Goal: Information Seeking & Learning: Learn about a topic

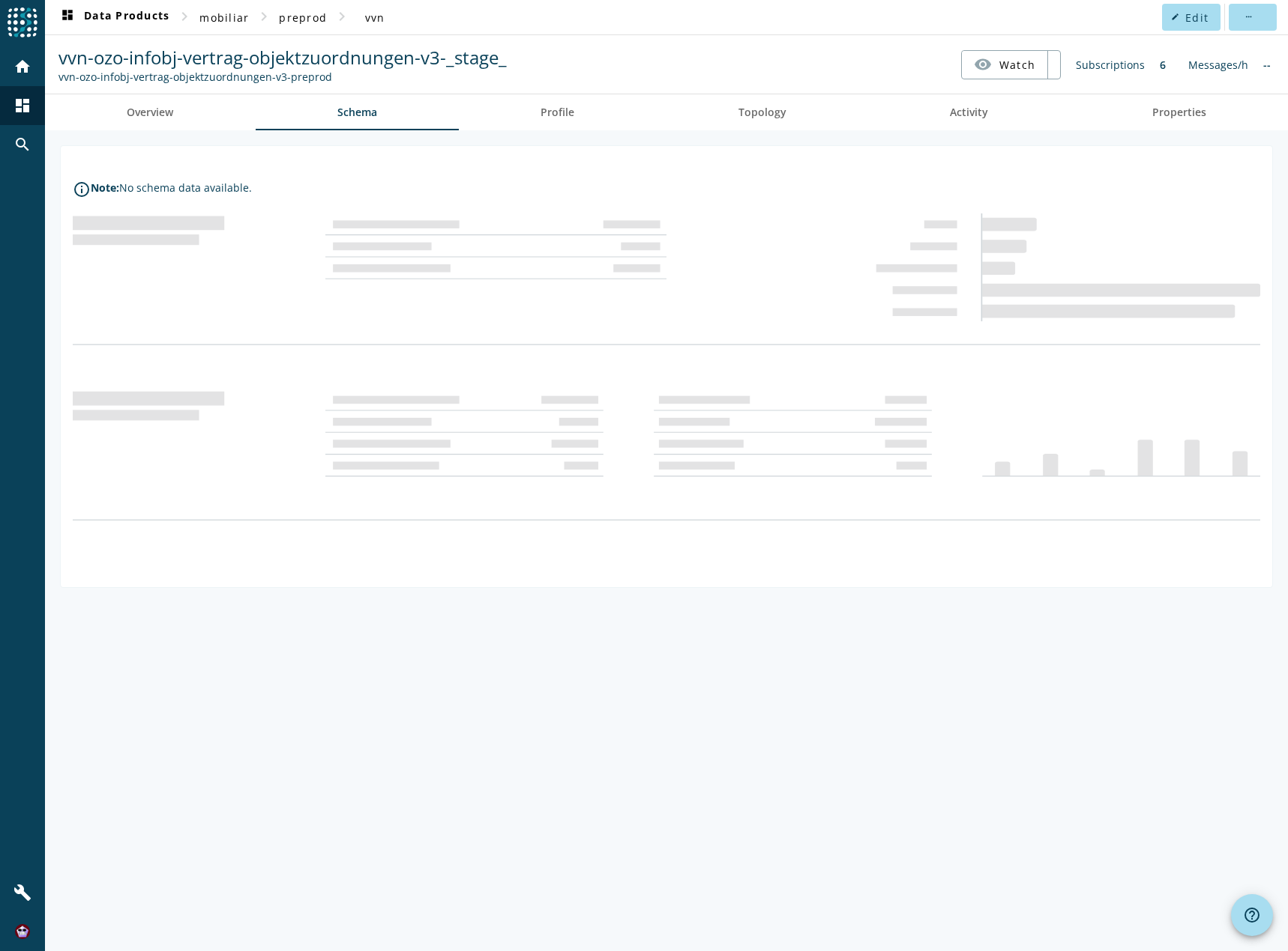
click at [801, 70] on nav "vvn-ozo-infobj-vertrag-objektzuordnungen-v3-_stage_ vvn-ozo-infobj-vertrag-obje…" at bounding box center [666, 63] width 1231 height 46
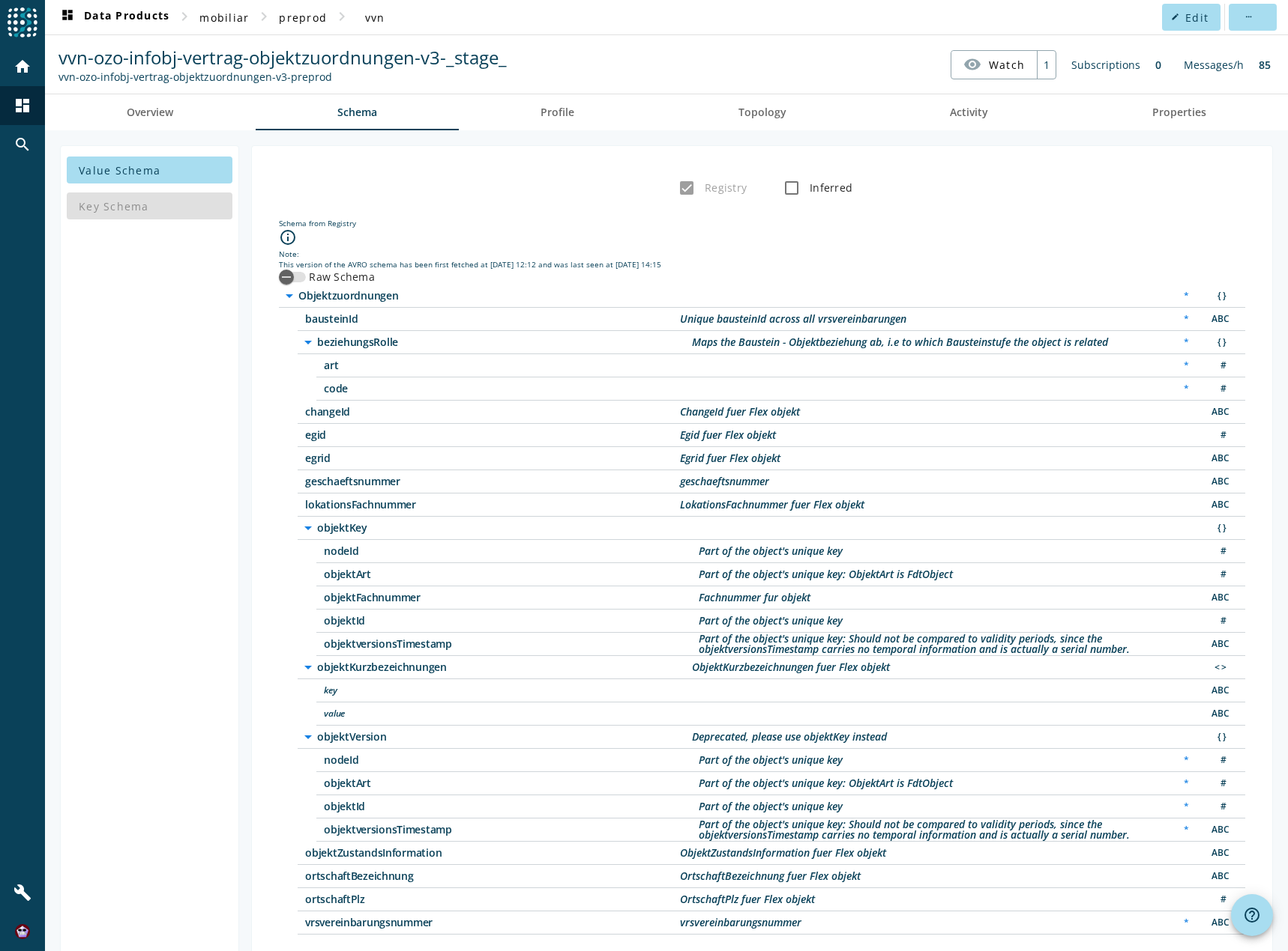
click at [1063, 200] on div "Registry Inferred" at bounding box center [761, 188] width 996 height 30
click at [1004, 192] on div "Registry Inferred" at bounding box center [761, 188] width 996 height 30
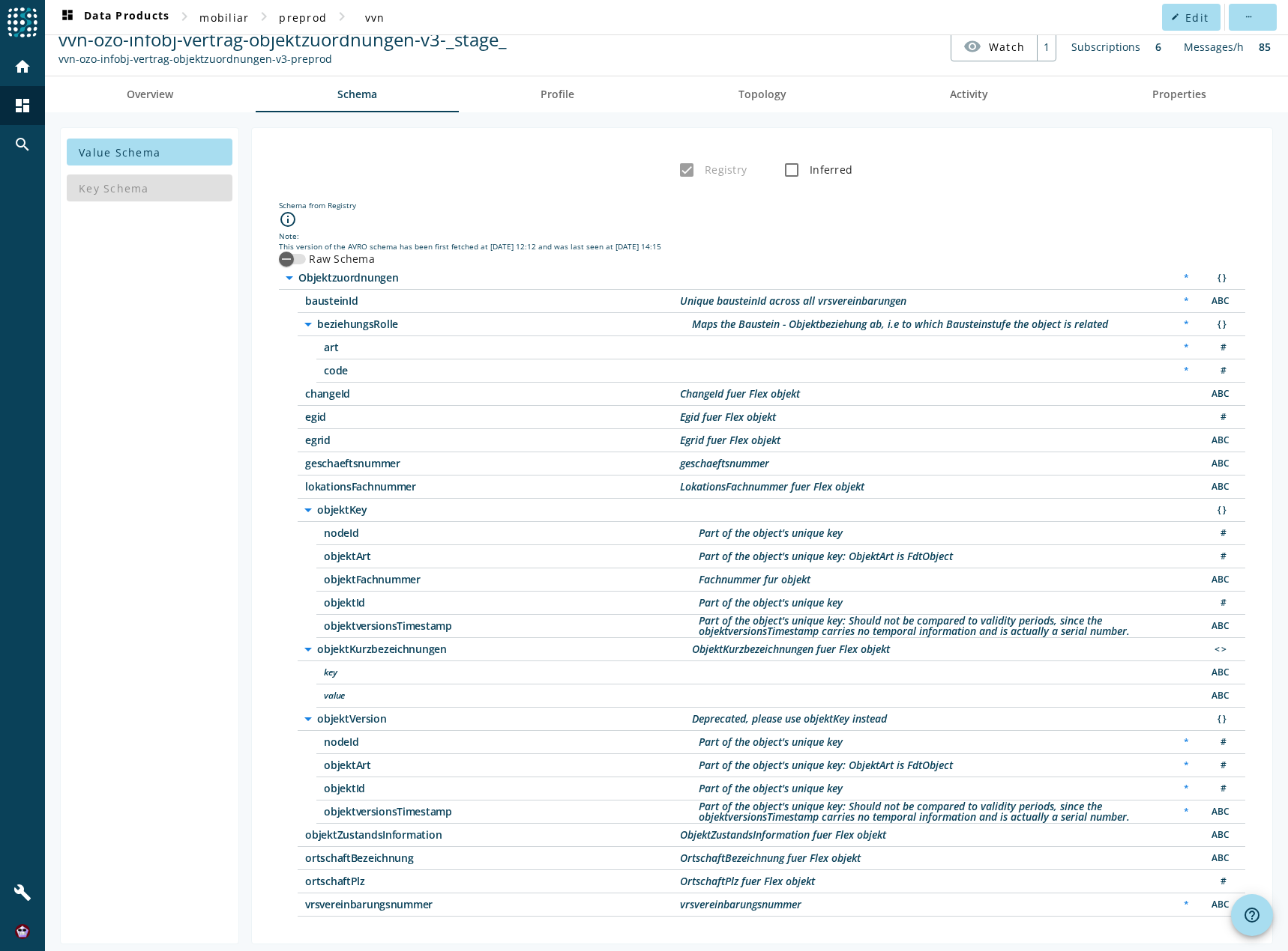
scroll to position [26, 0]
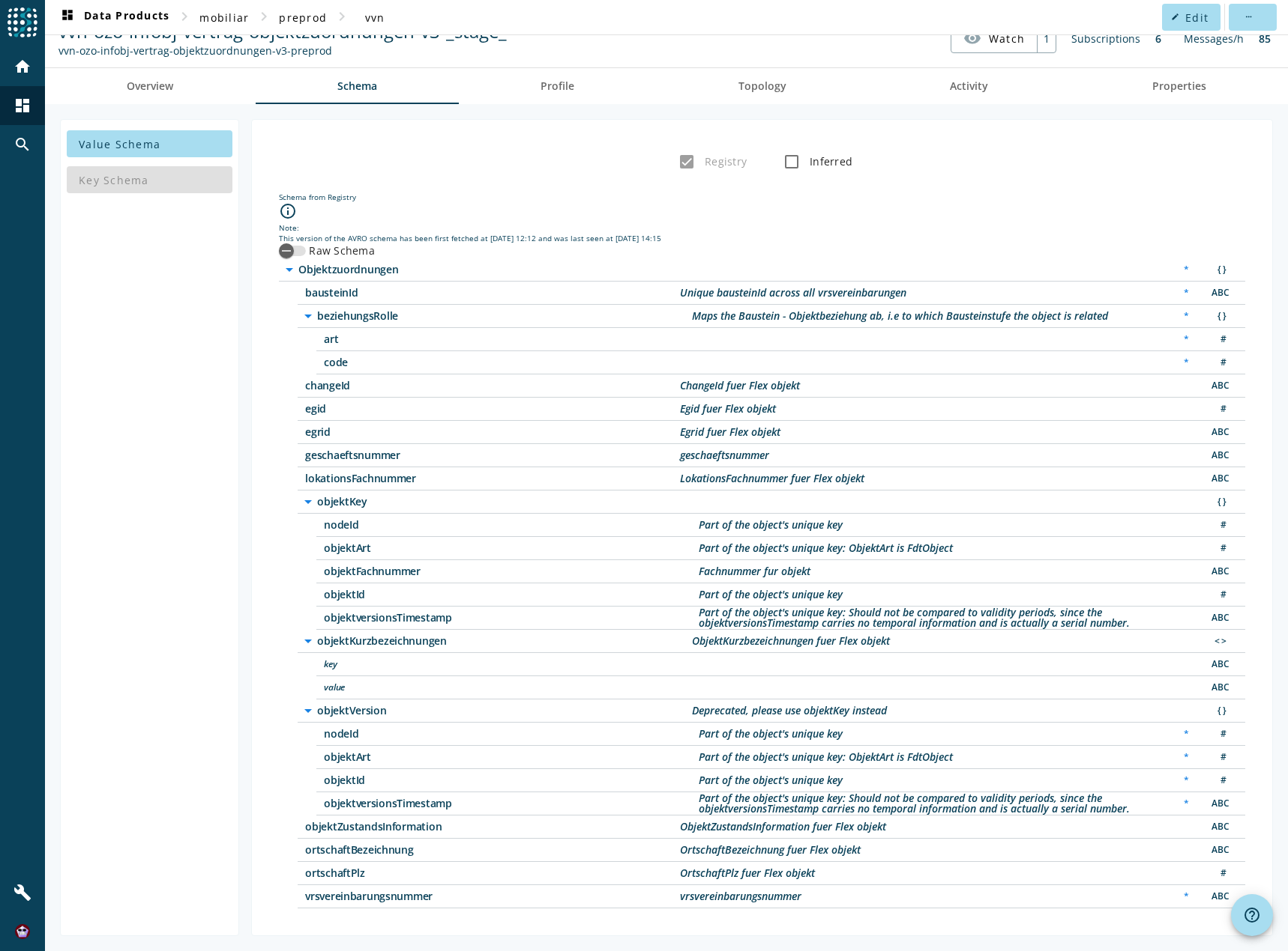
click at [1117, 157] on div "Registry Inferred" at bounding box center [761, 162] width 996 height 30
click at [476, 198] on div "Schema from Registry" at bounding box center [762, 197] width 966 height 10
drag, startPoint x: 1217, startPoint y: 615, endPoint x: 1181, endPoint y: 614, distance: 36.0
click at [1181, 614] on div "objektversionsTimestamp Part of the object's unique key: Should not be compared…" at bounding box center [781, 618] width 929 height 23
click at [1207, 617] on div "ABC" at bounding box center [1218, 618] width 30 height 16
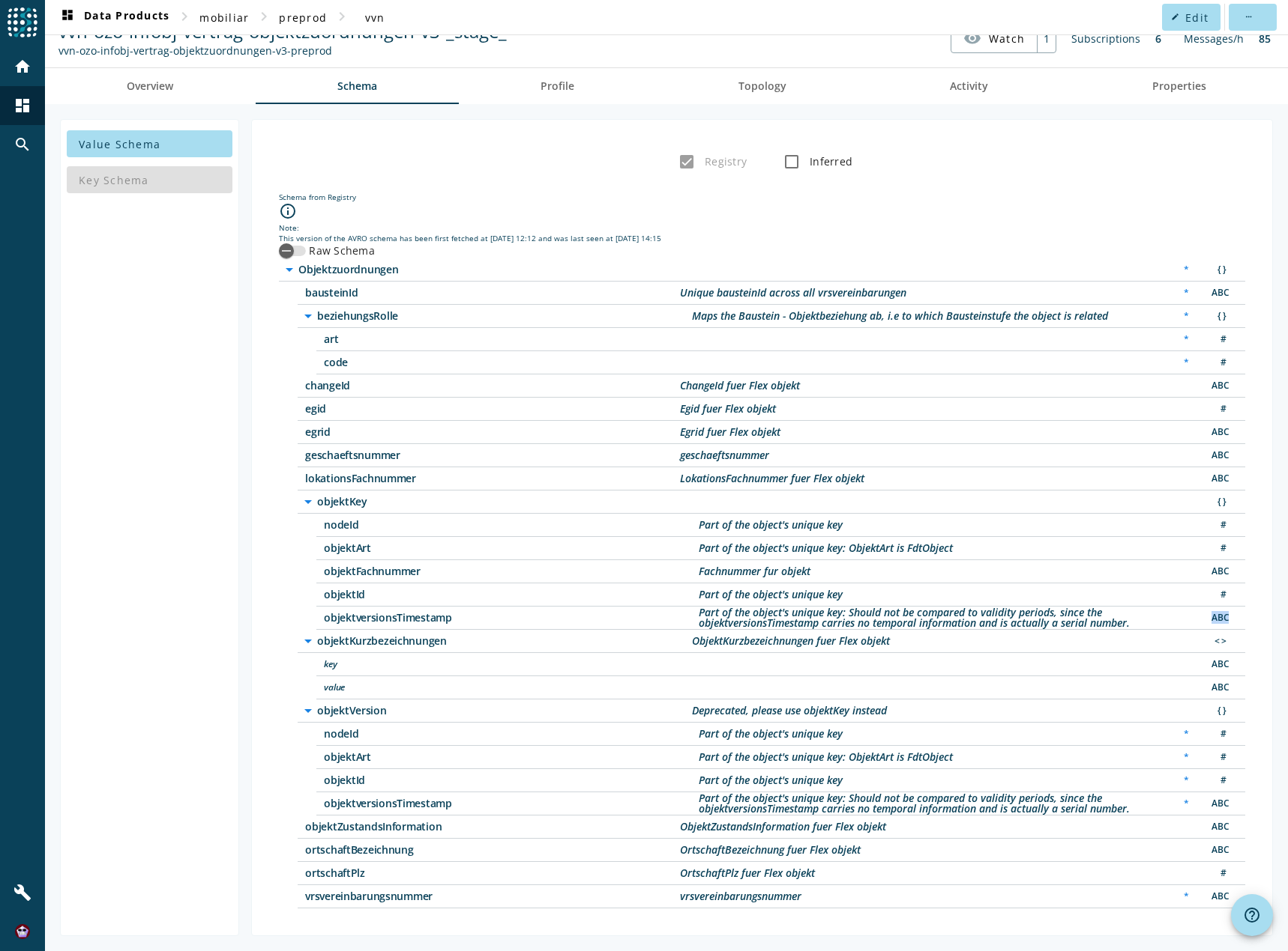
click at [1208, 617] on div "ABC" at bounding box center [1218, 618] width 30 height 16
drag, startPoint x: 1167, startPoint y: 801, endPoint x: 1178, endPoint y: 801, distance: 11.0
click at [1178, 801] on div "*" at bounding box center [1185, 804] width 20 height 16
drag, startPoint x: 451, startPoint y: 619, endPoint x: 327, endPoint y: 622, distance: 124.0
click at [327, 622] on span "objektversionsTimestamp" at bounding box center [511, 618] width 375 height 10
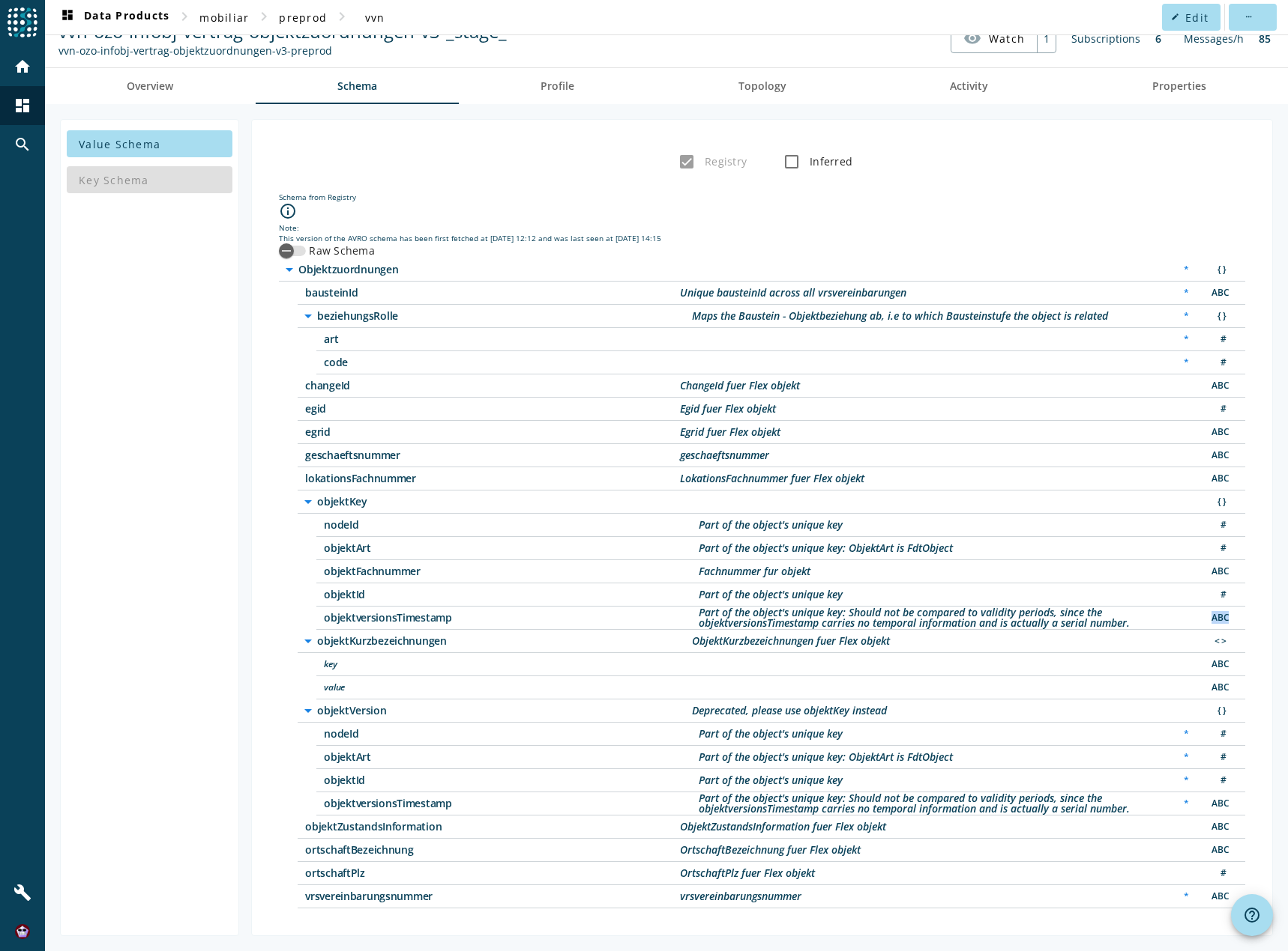
drag, startPoint x: 1196, startPoint y: 616, endPoint x: 1222, endPoint y: 615, distance: 26.0
click at [1222, 615] on div "ABC" at bounding box center [1218, 618] width 30 height 16
